Goal: Information Seeking & Learning: Check status

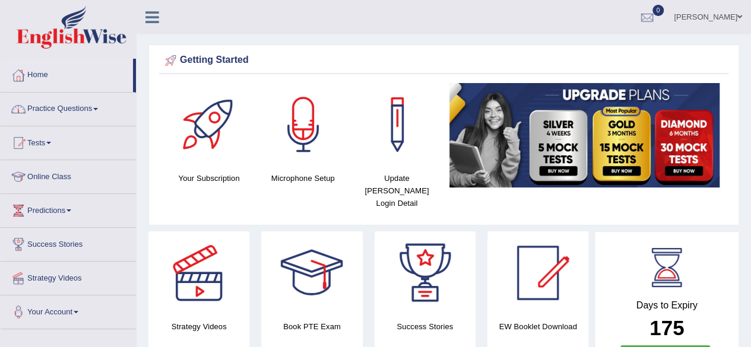
click at [75, 110] on link "Practice Questions" at bounding box center [68, 108] width 135 height 30
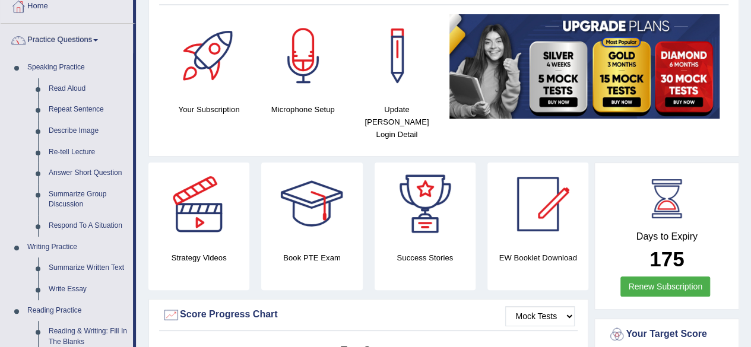
scroll to position [142, 0]
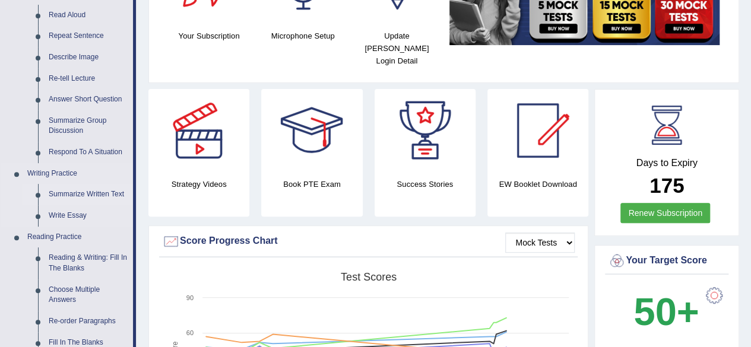
click at [106, 190] on link "Summarize Written Text" at bounding box center [88, 194] width 90 height 21
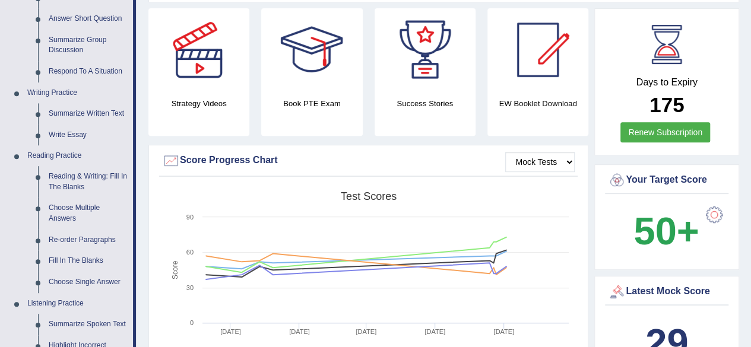
scroll to position [771, 0]
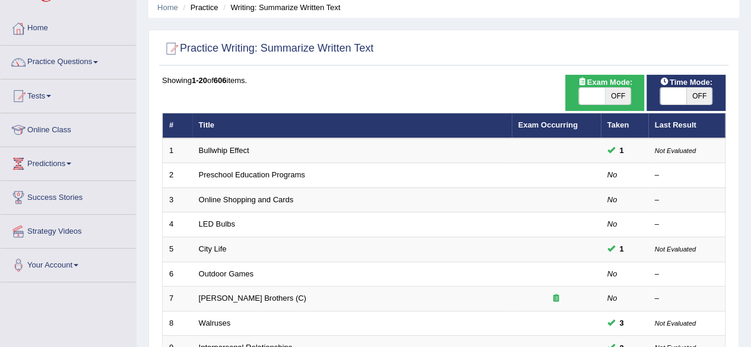
click at [750, 300] on html "Toggle navigation Home Practice Questions Speaking Practice Read Aloud Repeat S…" at bounding box center [375, 126] width 751 height 347
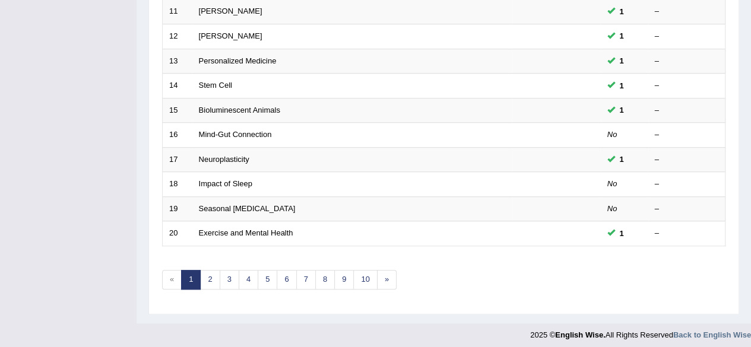
scroll to position [432, 0]
click at [324, 276] on link "8" at bounding box center [325, 281] width 20 height 20
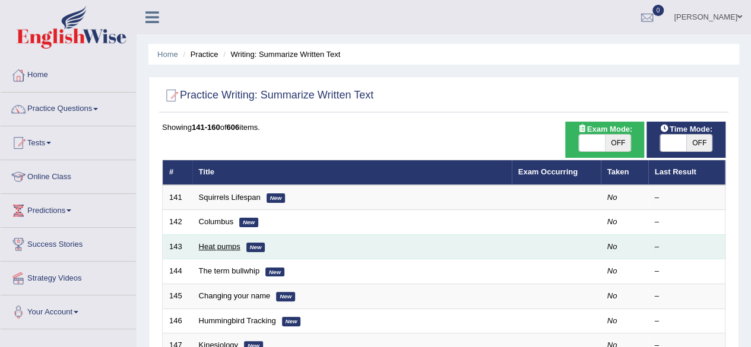
click at [218, 246] on link "Heat pumps" at bounding box center [220, 246] width 42 height 9
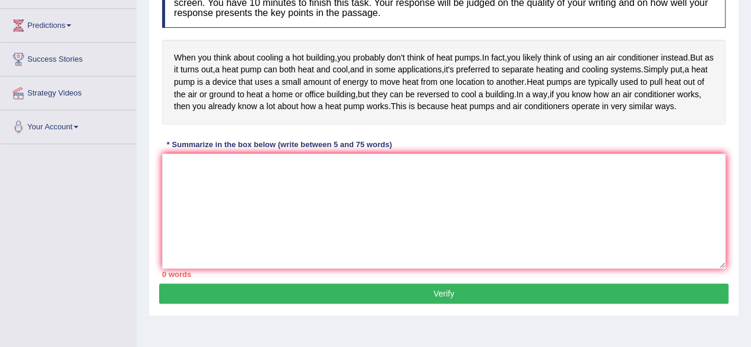
scroll to position [209, 0]
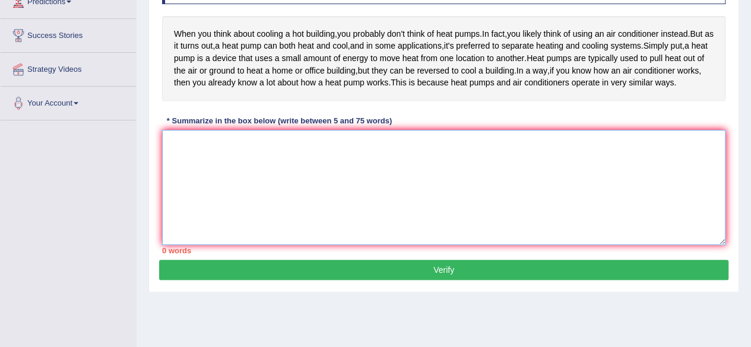
click at [186, 169] on textarea at bounding box center [443, 187] width 563 height 115
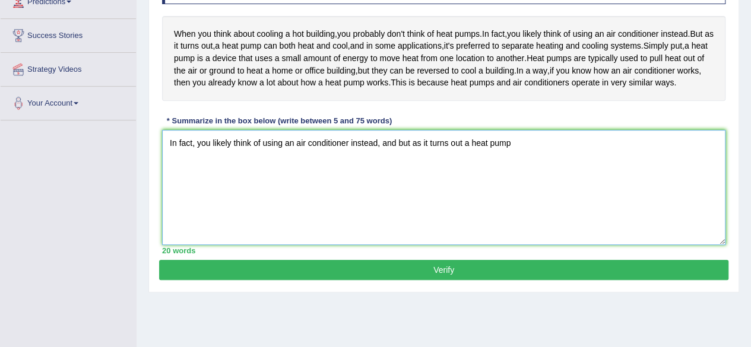
click at [462, 167] on textarea "In fact, you likely think of using an air conditioner instead, and but as it tu…" at bounding box center [443, 187] width 563 height 115
click at [537, 169] on textarea "In fact, you likely think of using an air conditioner instead, and but as it tu…" at bounding box center [443, 187] width 563 height 115
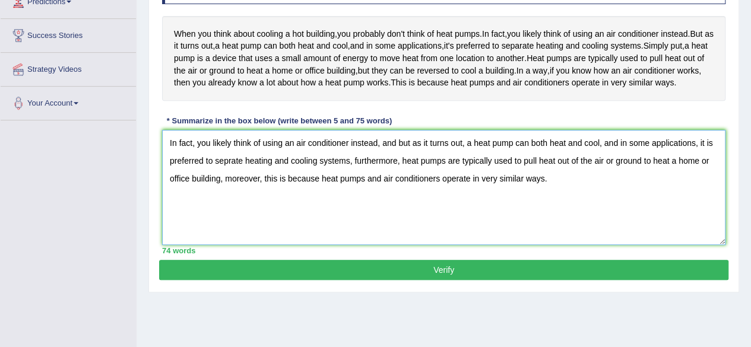
type textarea "In fact, you likely think of using an air conditioner instead, and but as it tu…"
click at [441, 280] on button "Verify" at bounding box center [443, 270] width 569 height 20
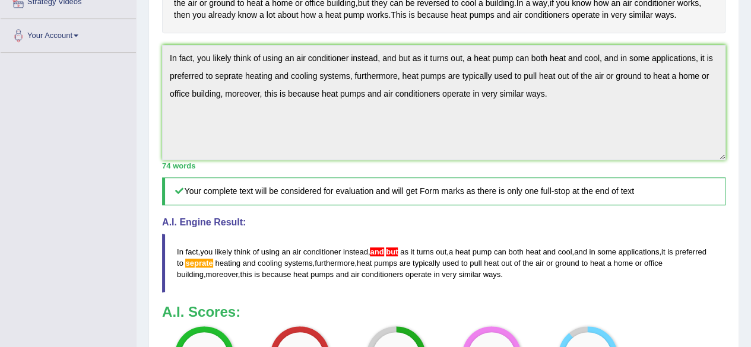
scroll to position [278, 0]
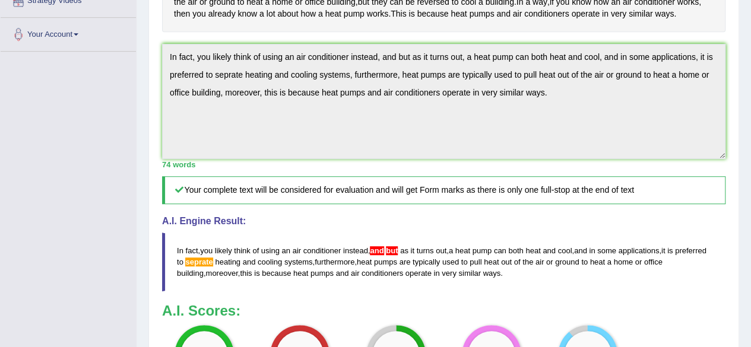
click at [396, 255] on span "but" at bounding box center [392, 250] width 12 height 9
click at [472, 253] on div "A.I. Engine Result: In fact , you likely think of using an air conditioner inst…" at bounding box center [443, 253] width 563 height 75
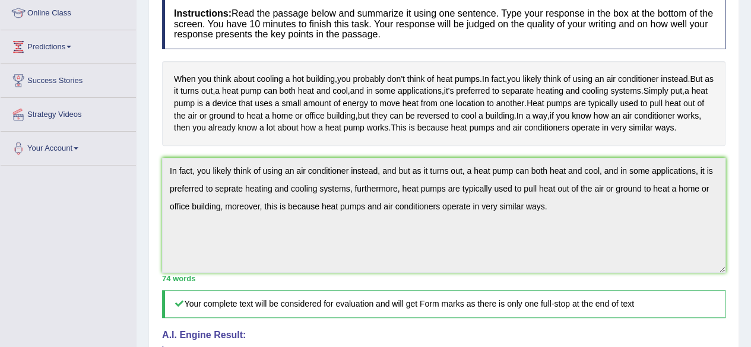
scroll to position [0, 0]
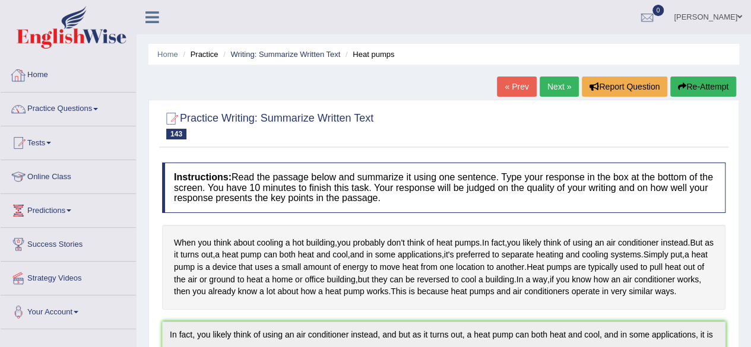
click at [48, 80] on link "Home" at bounding box center [68, 74] width 135 height 30
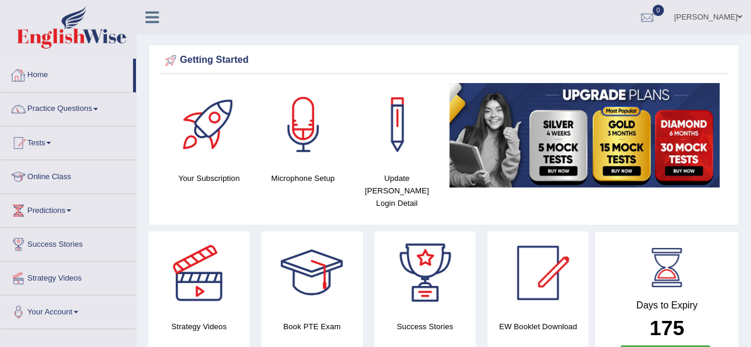
click at [47, 77] on link "Home" at bounding box center [67, 74] width 132 height 30
click at [30, 73] on link "Home" at bounding box center [67, 74] width 132 height 30
click at [39, 85] on link "Home" at bounding box center [67, 74] width 132 height 30
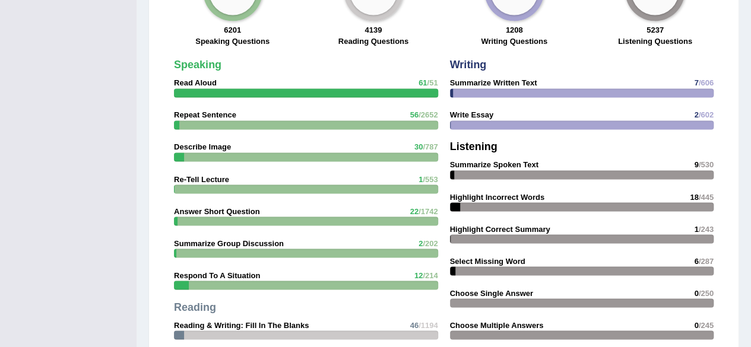
scroll to position [1260, 0]
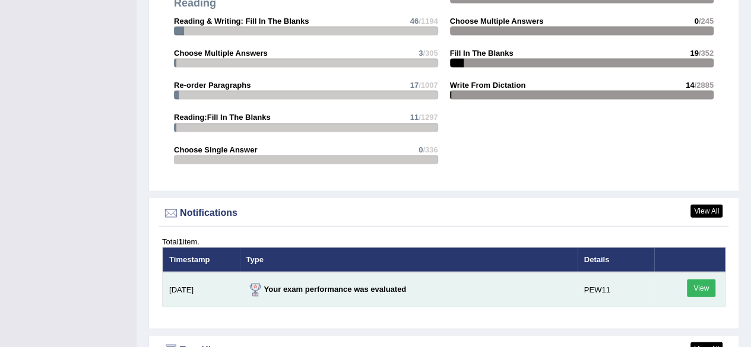
click at [701, 280] on link "View" at bounding box center [701, 289] width 28 height 18
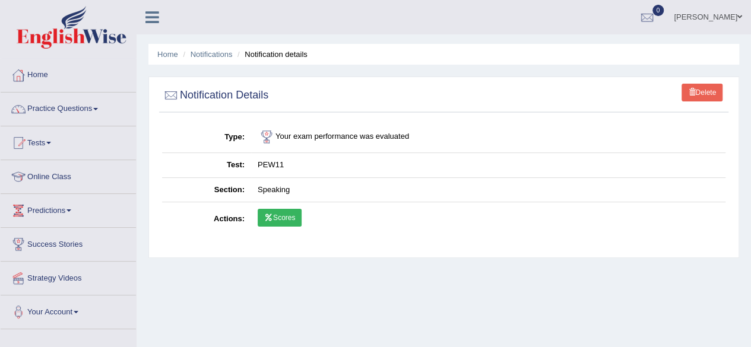
click at [290, 212] on link "Scores" at bounding box center [280, 218] width 44 height 18
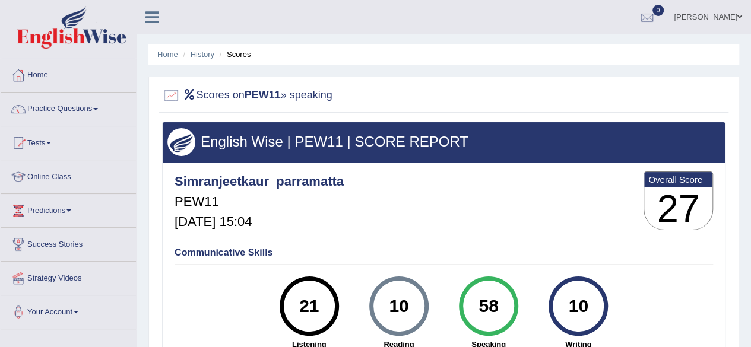
click at [461, 212] on div "Simranjeetkaur_parramatta PEW11 [DATE] 15:04 Overall Score 27" at bounding box center [443, 204] width 544 height 71
click at [38, 78] on link "Home" at bounding box center [68, 74] width 135 height 30
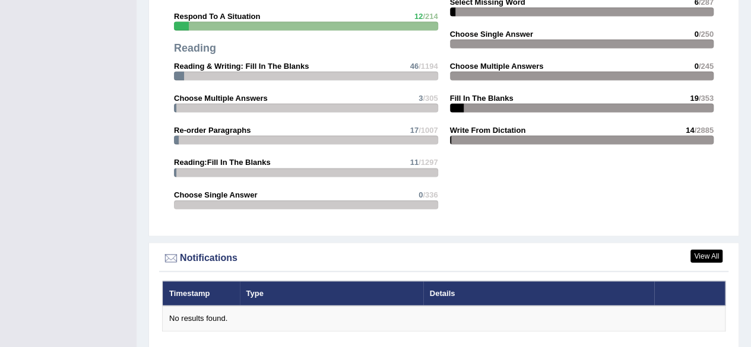
scroll to position [1519, 0]
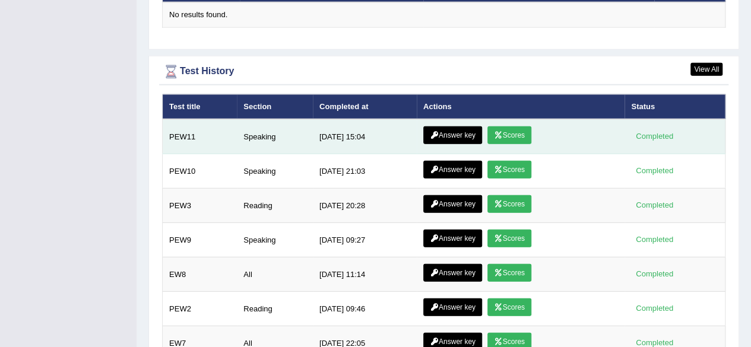
click at [457, 126] on link "Answer key" at bounding box center [452, 135] width 59 height 18
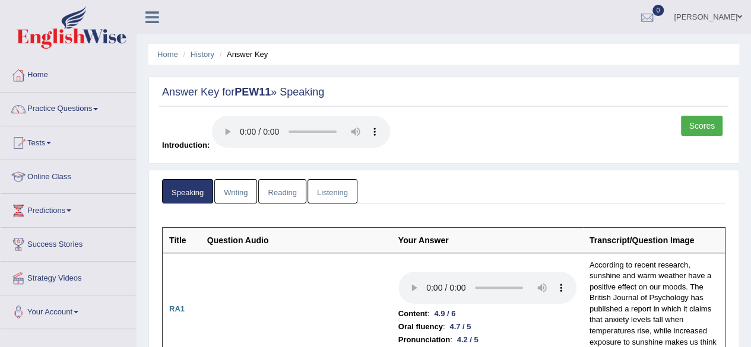
click at [232, 190] on link "Writing" at bounding box center [235, 191] width 43 height 24
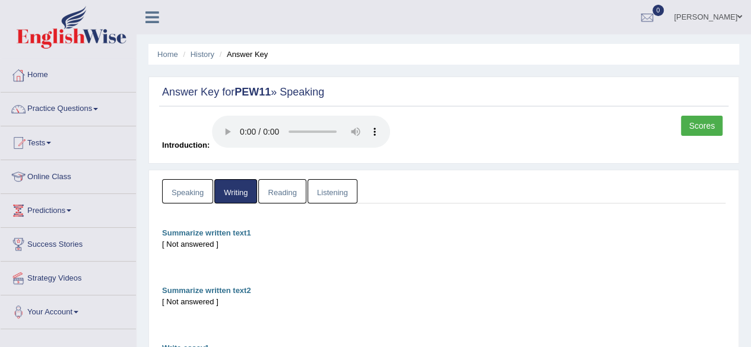
click at [280, 189] on link "Reading" at bounding box center [281, 191] width 47 height 24
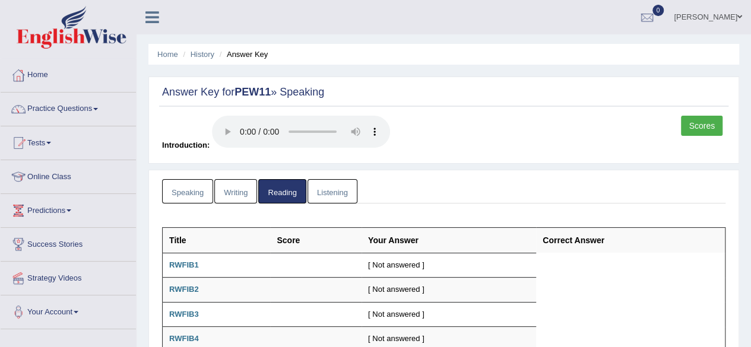
click at [332, 194] on link "Listening" at bounding box center [332, 191] width 50 height 24
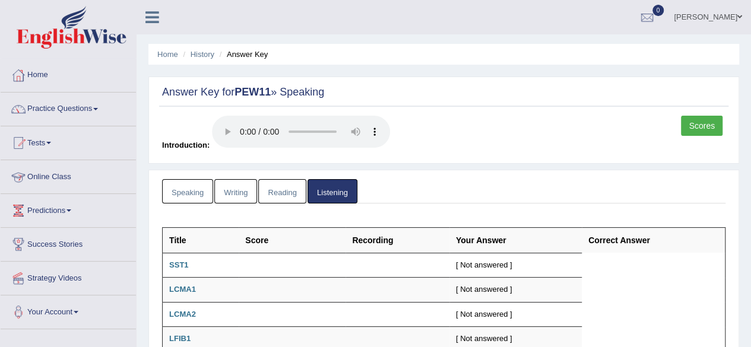
click at [186, 190] on link "Speaking" at bounding box center [187, 191] width 51 height 24
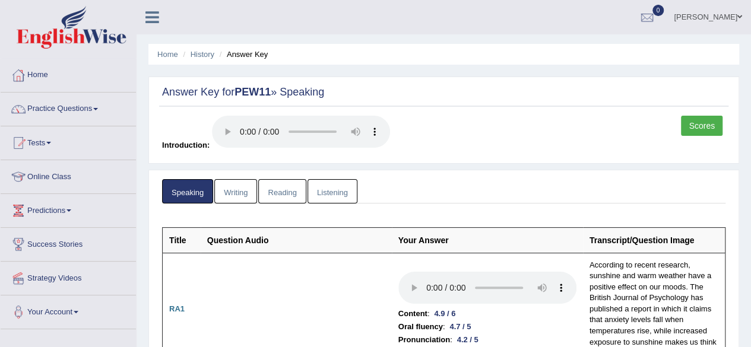
click at [690, 129] on link "Scores" at bounding box center [702, 126] width 42 height 20
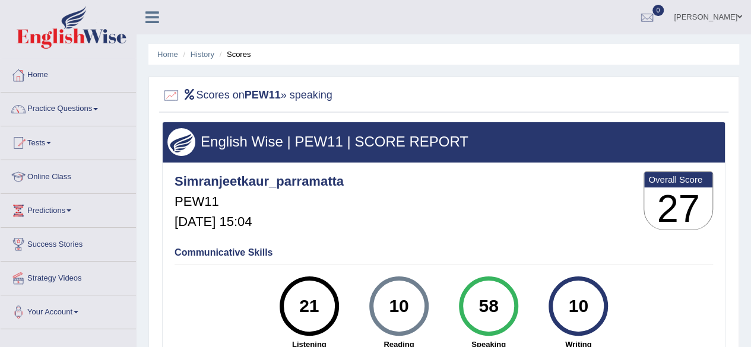
click at [31, 74] on link "Home" at bounding box center [68, 74] width 135 height 30
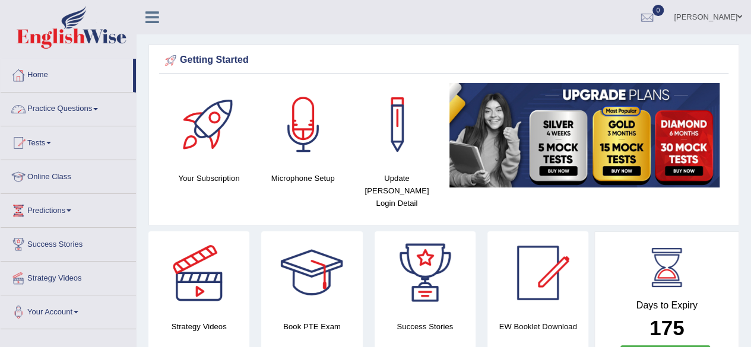
click at [38, 75] on link "Home" at bounding box center [67, 74] width 132 height 30
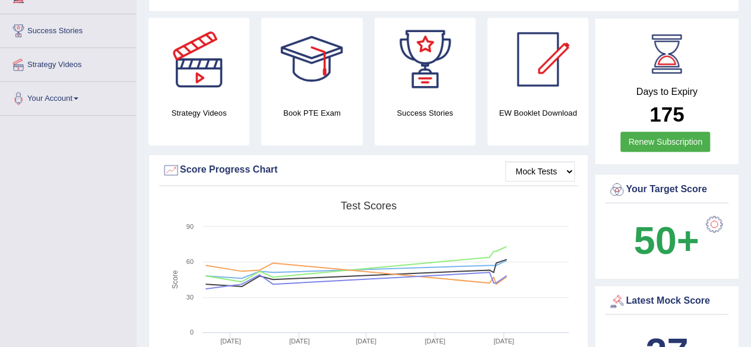
scroll to position [198, 0]
